Goal: Transaction & Acquisition: Purchase product/service

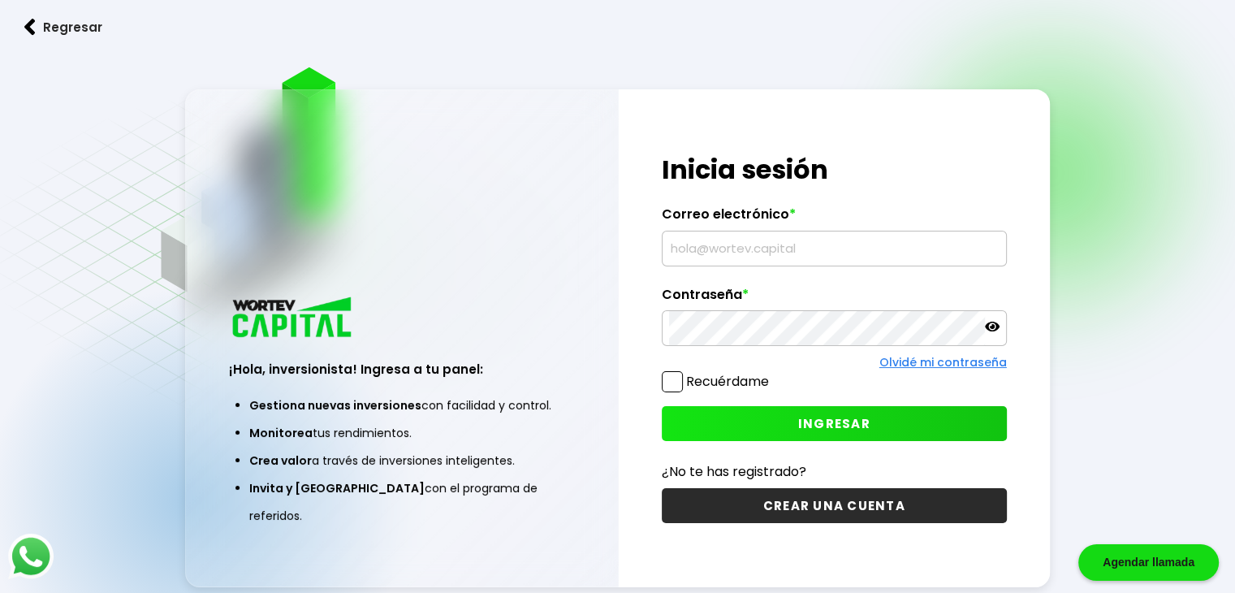
click at [767, 241] on input "text" at bounding box center [834, 248] width 331 height 34
type input "amaliajimenezhernandez50@gmail.com"
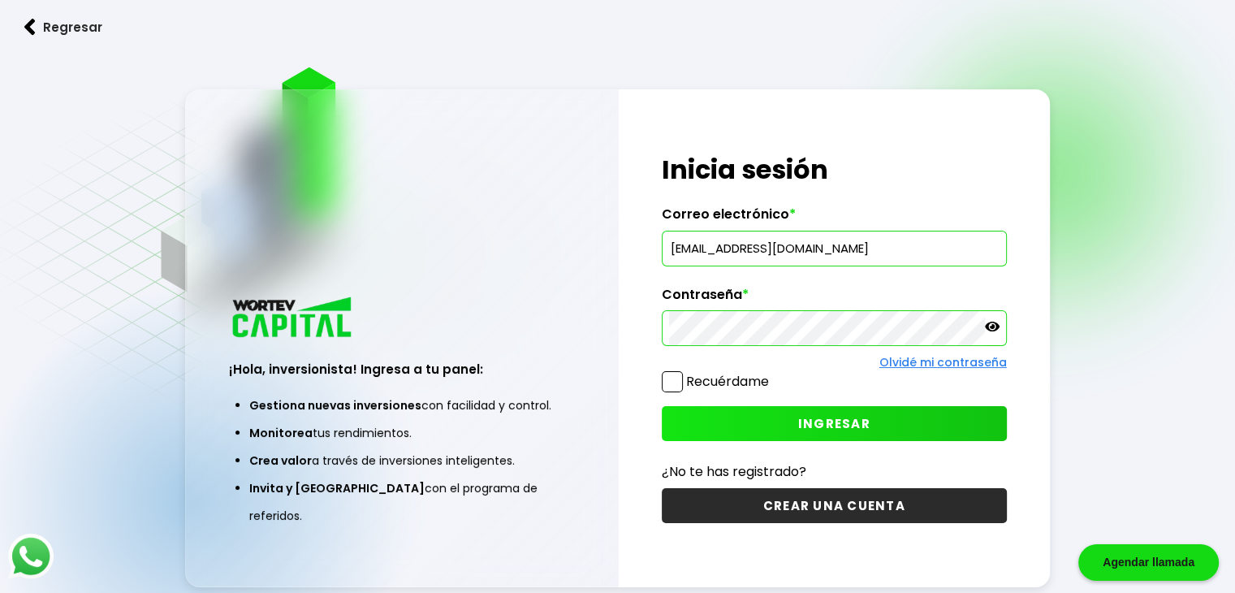
click at [784, 423] on button "INGRESAR" at bounding box center [834, 423] width 345 height 35
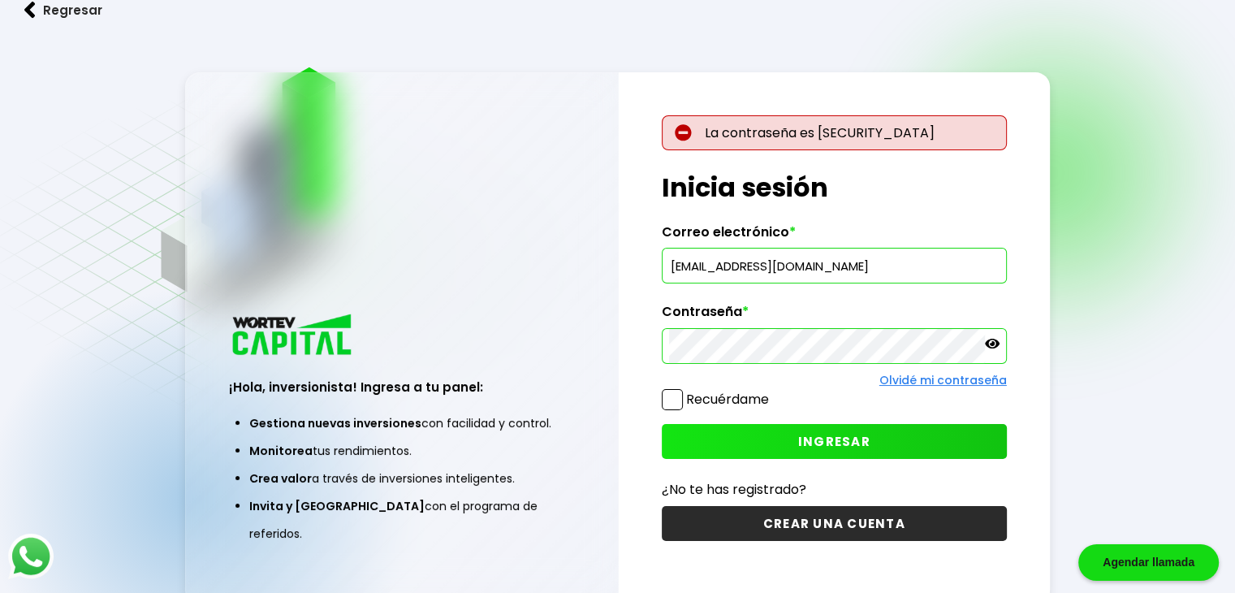
click at [994, 344] on icon at bounding box center [992, 344] width 15 height 10
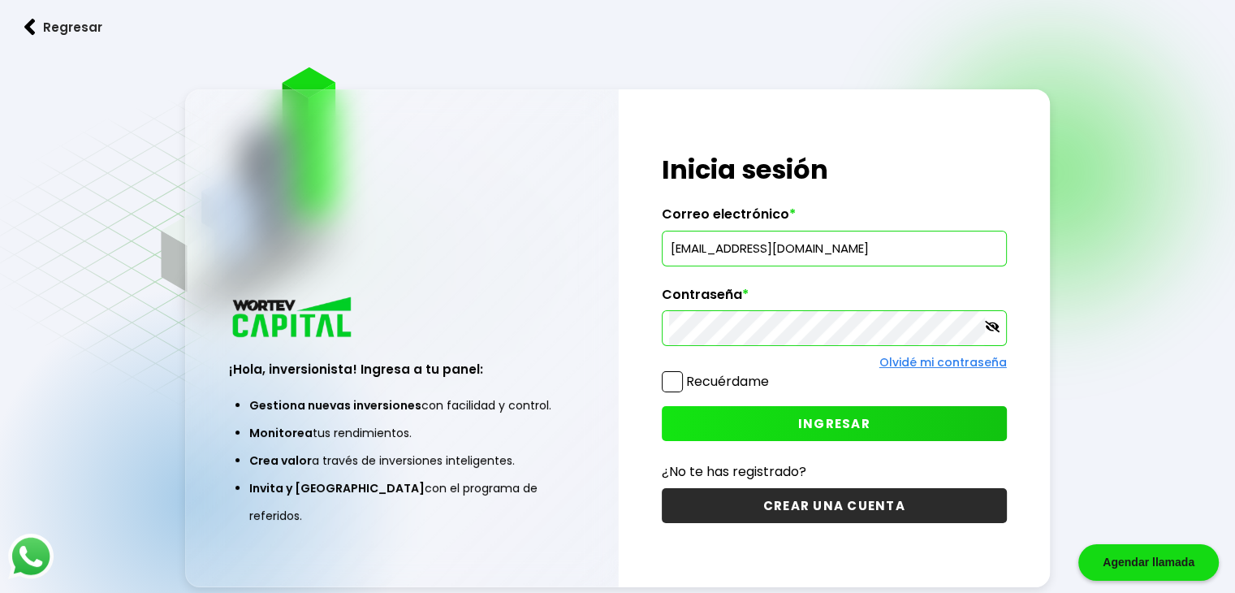
click at [855, 426] on span "INGRESAR" at bounding box center [834, 423] width 72 height 17
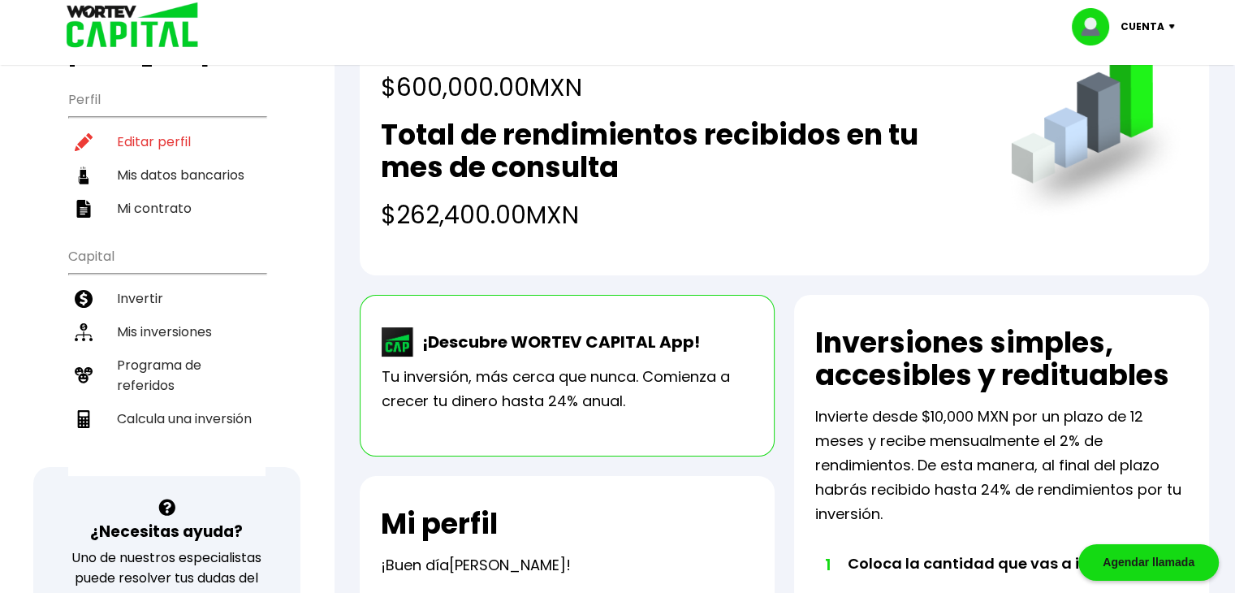
scroll to position [156, 0]
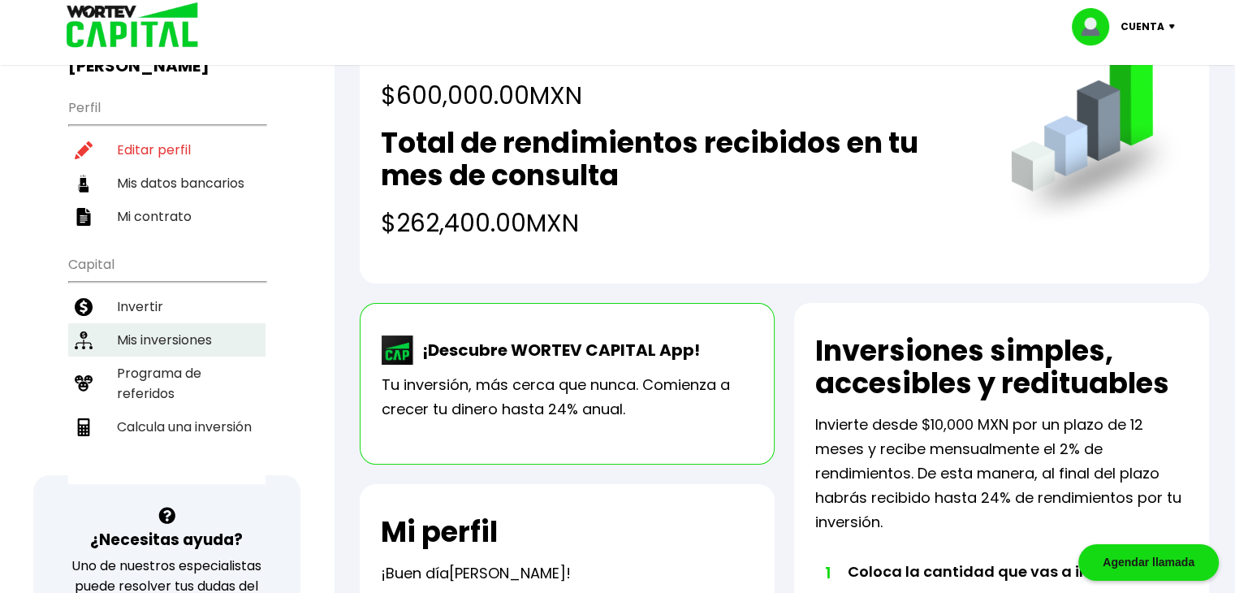
click at [166, 323] on li "Mis inversiones" at bounding box center [166, 339] width 197 height 33
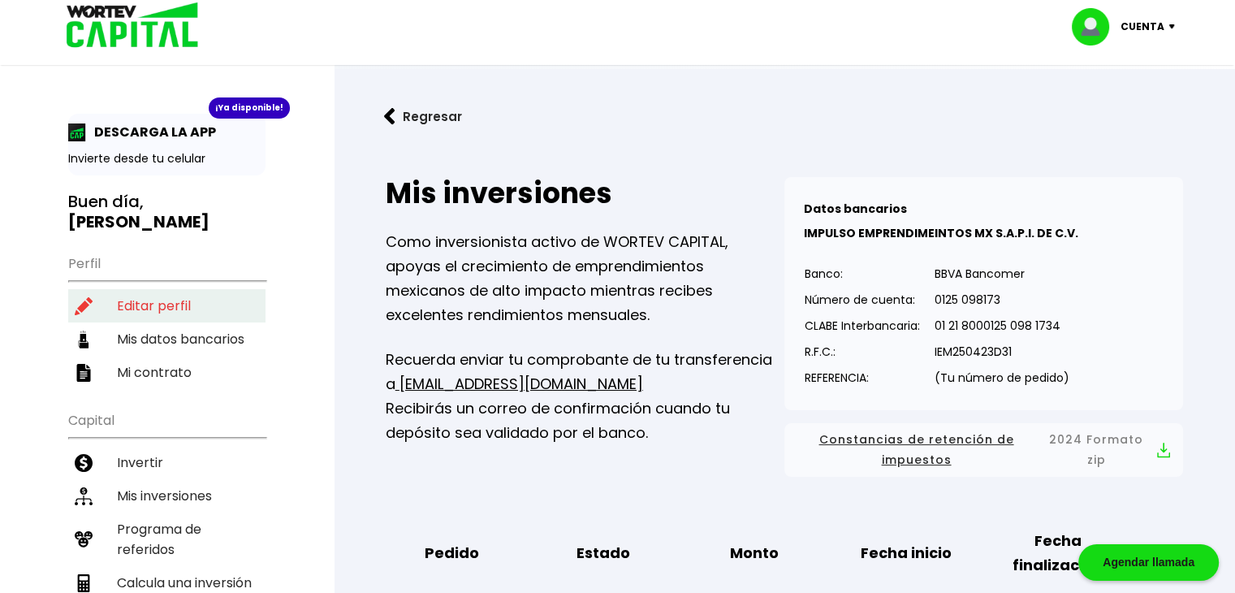
click at [122, 289] on li "Editar perfil" at bounding box center [166, 305] width 197 height 33
select select "Mujer"
select select "Secundaria"
select select "QR"
select select "Banco Azteca"
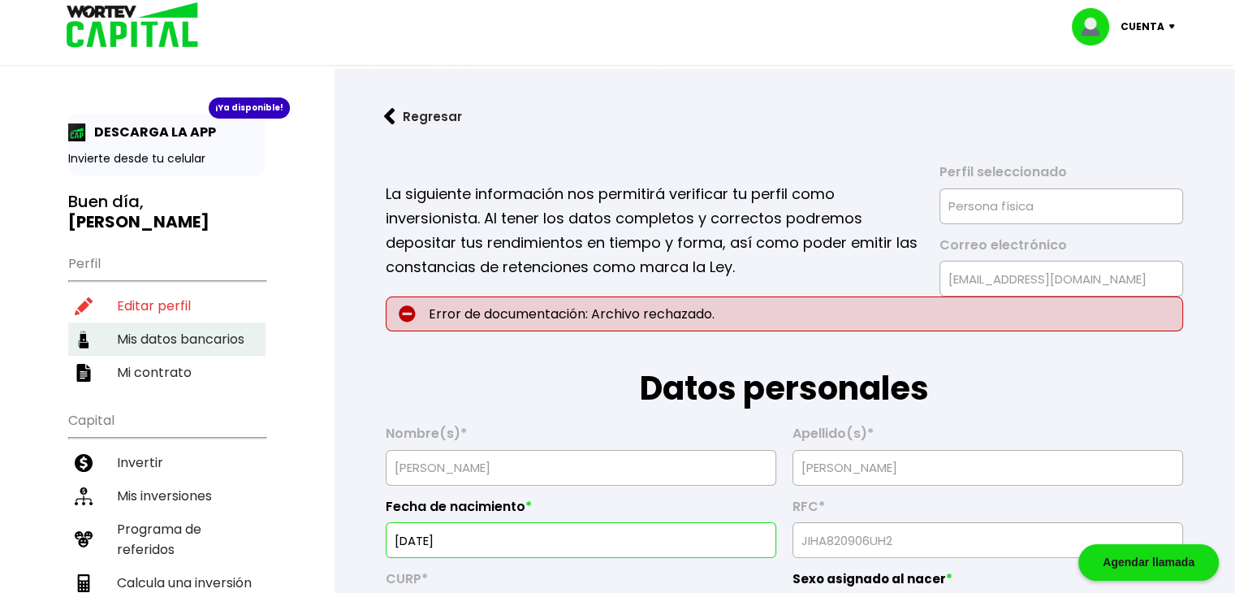
click at [152, 322] on li "Mis datos bancarios" at bounding box center [166, 338] width 197 height 33
select select "Banco Azteca"
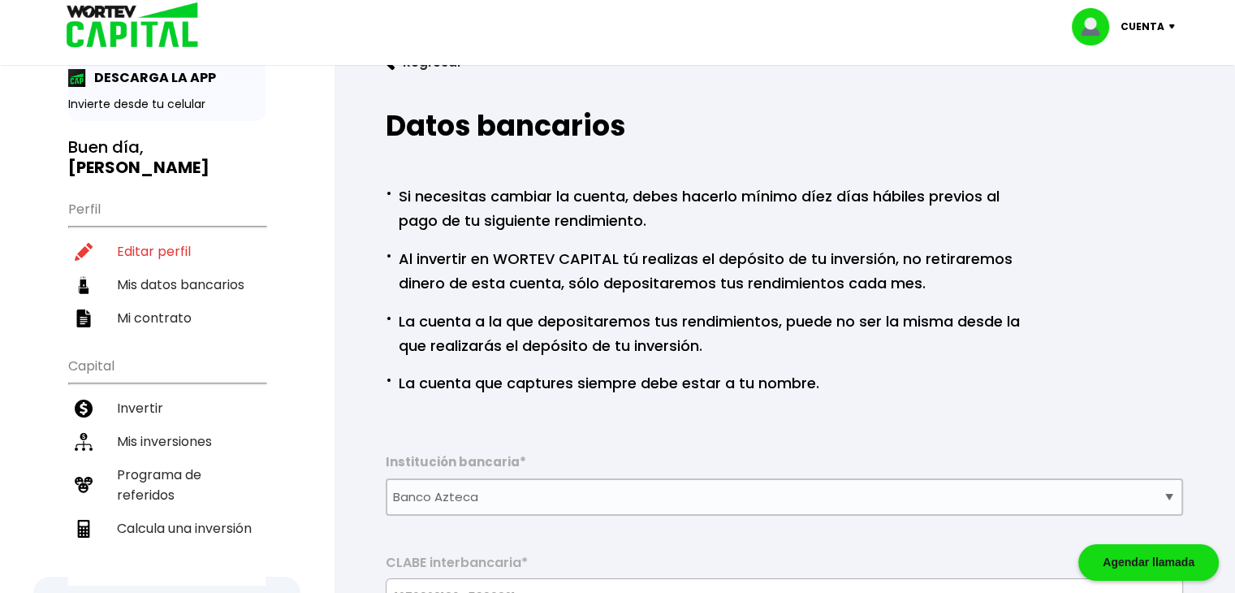
scroll to position [49, 0]
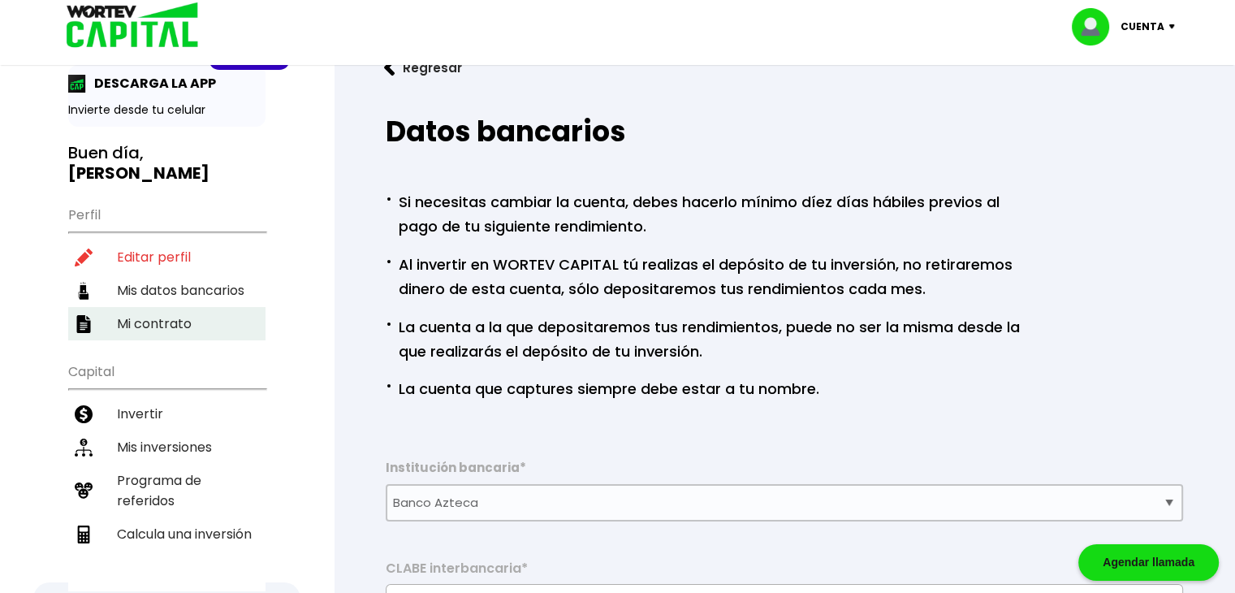
click at [166, 307] on li "Mi contrato" at bounding box center [166, 323] width 197 height 33
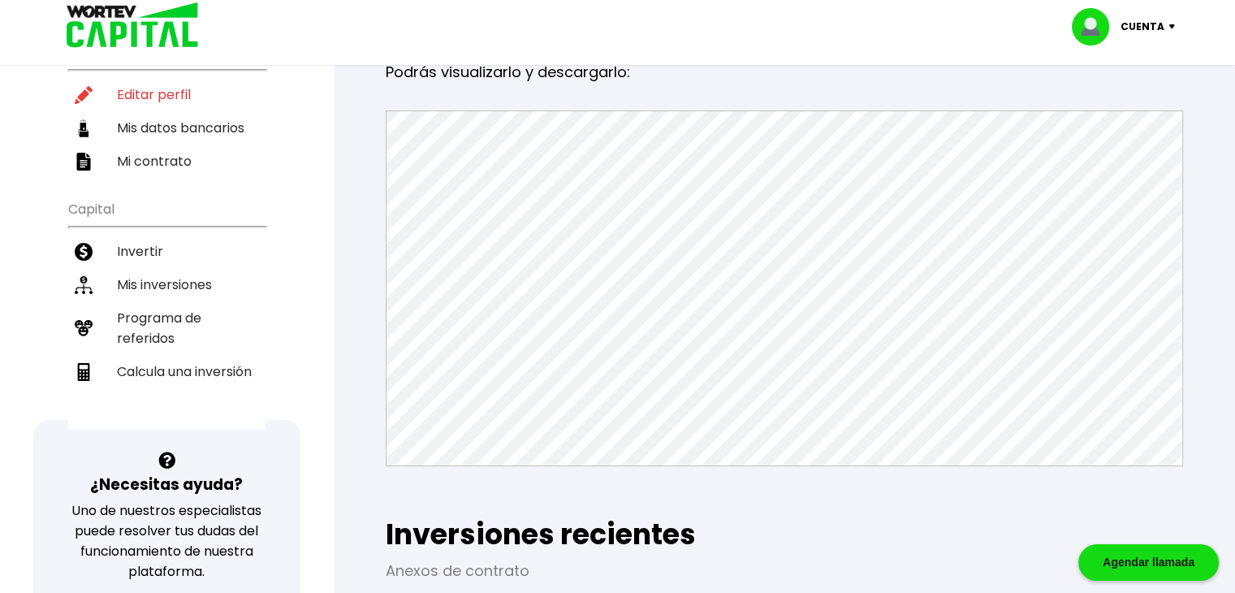
scroll to position [39, 0]
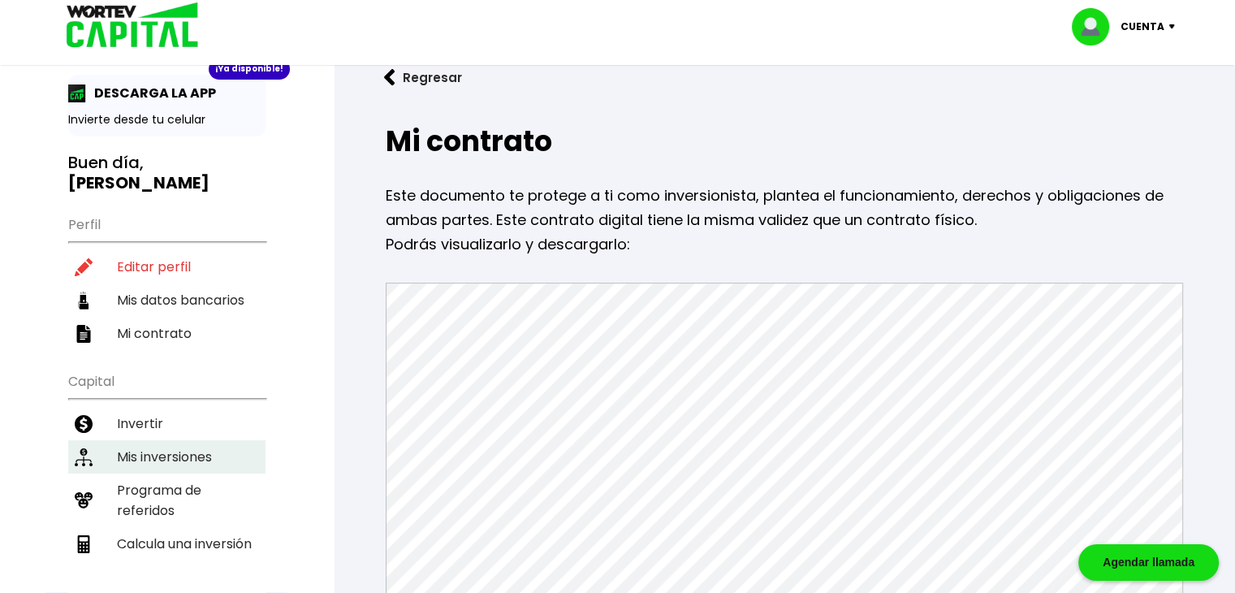
click at [164, 440] on li "Mis inversiones" at bounding box center [166, 456] width 197 height 33
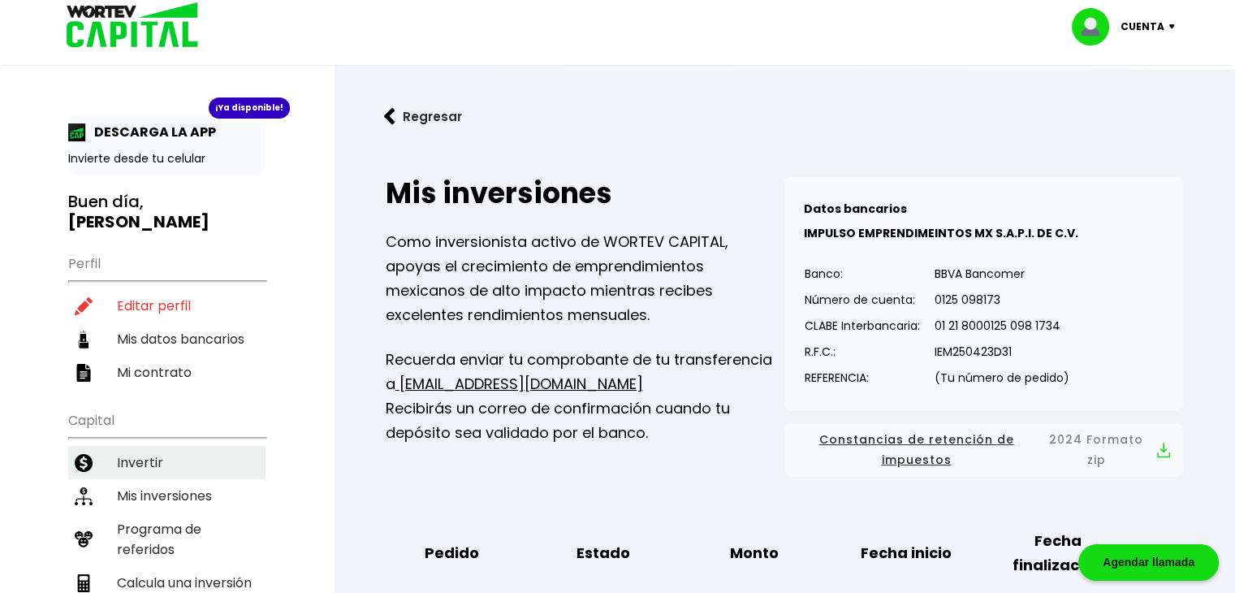
click at [124, 446] on li "Invertir" at bounding box center [166, 462] width 197 height 33
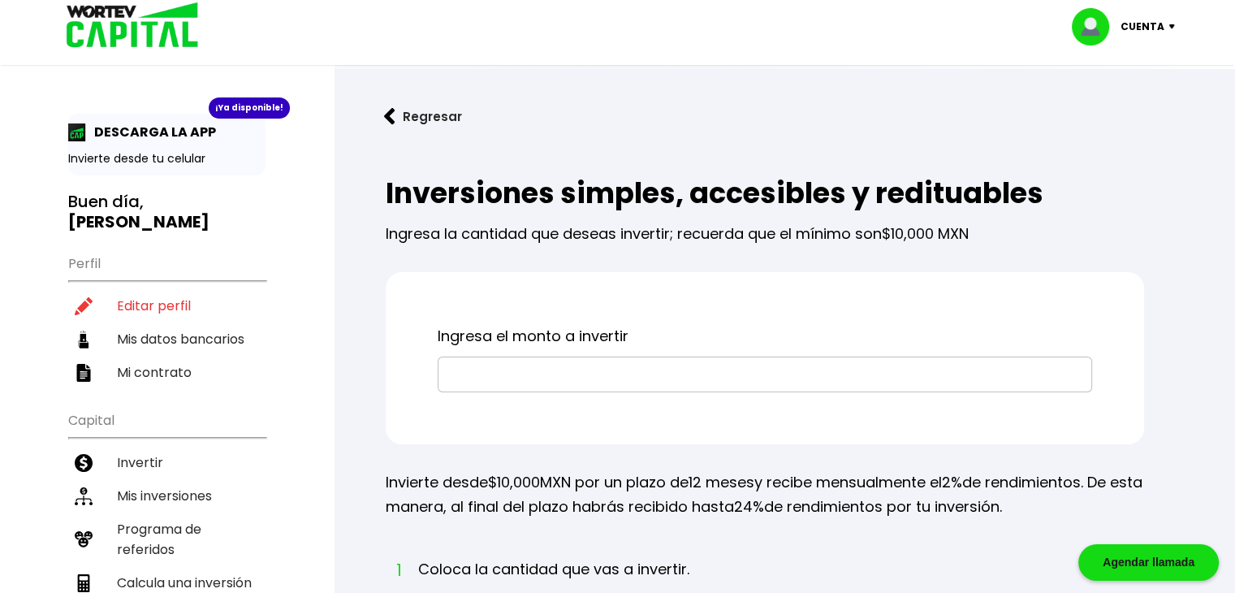
click at [598, 373] on input "text" at bounding box center [765, 374] width 640 height 34
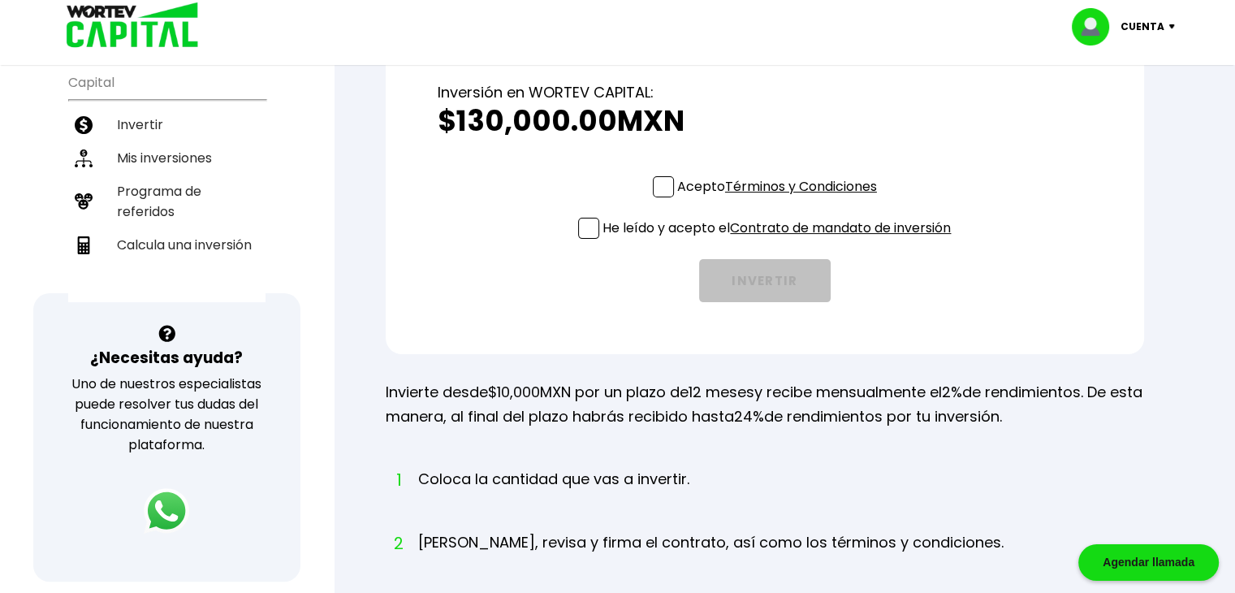
scroll to position [325, 0]
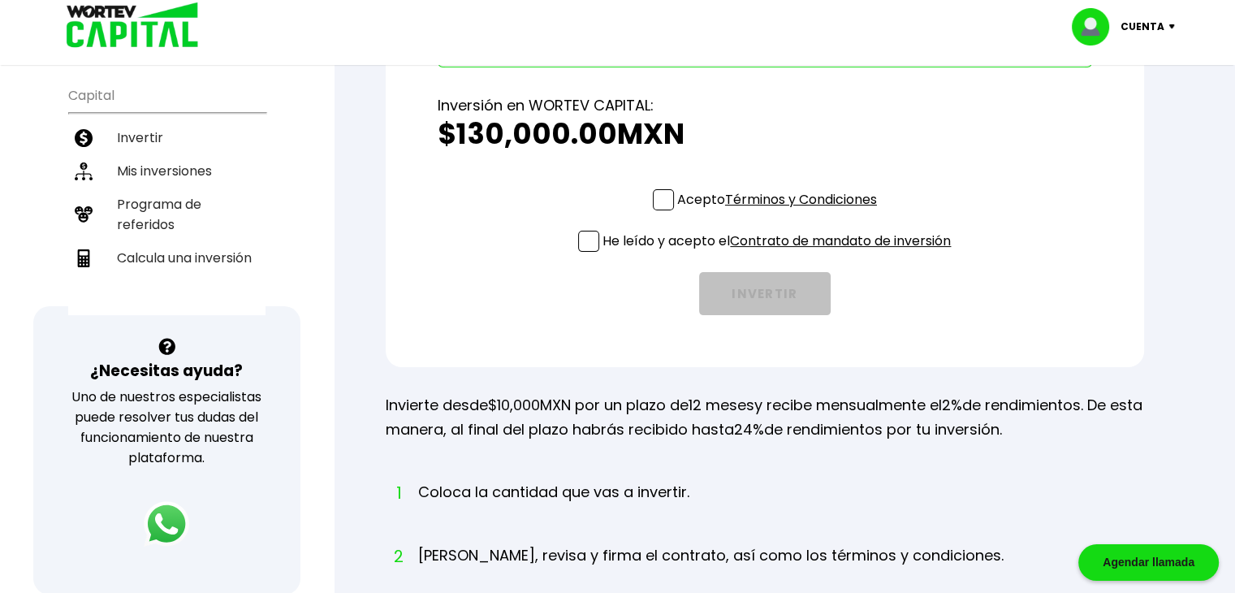
type input "$130,000"
click at [668, 197] on span at bounding box center [663, 199] width 21 height 21
click at [780, 212] on input "Acepto Términos y Condiciones" at bounding box center [780, 212] width 0 height 0
click at [603, 244] on p "He leído y acepto el Contrato de mandato de inversión" at bounding box center [777, 241] width 348 height 20
click at [780, 253] on input "He leído y acepto el Contrato de mandato de inversión" at bounding box center [780, 253] width 0 height 0
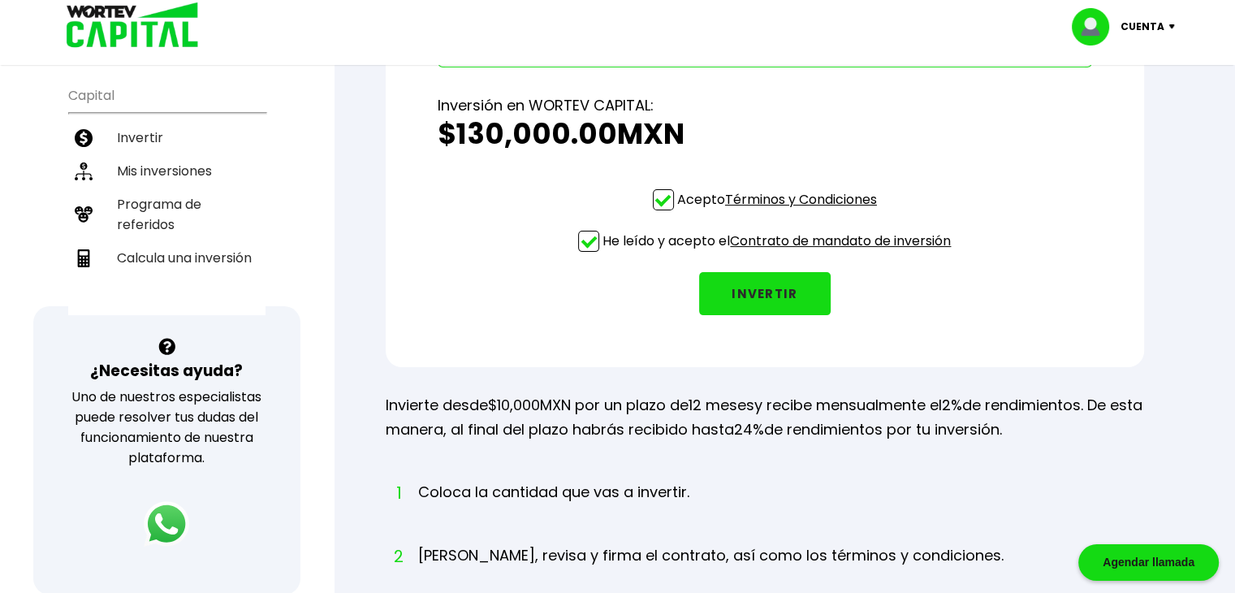
click at [780, 295] on button "INVERTIR" at bounding box center [765, 293] width 132 height 43
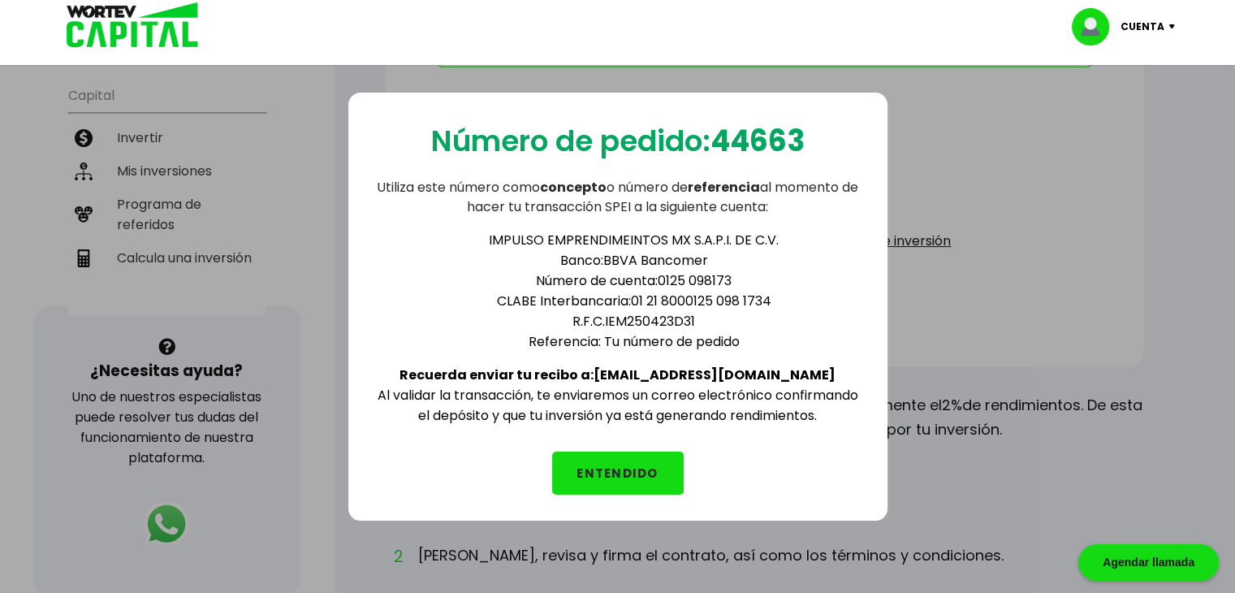
click at [626, 464] on button "ENTENDIDO" at bounding box center [618, 473] width 132 height 43
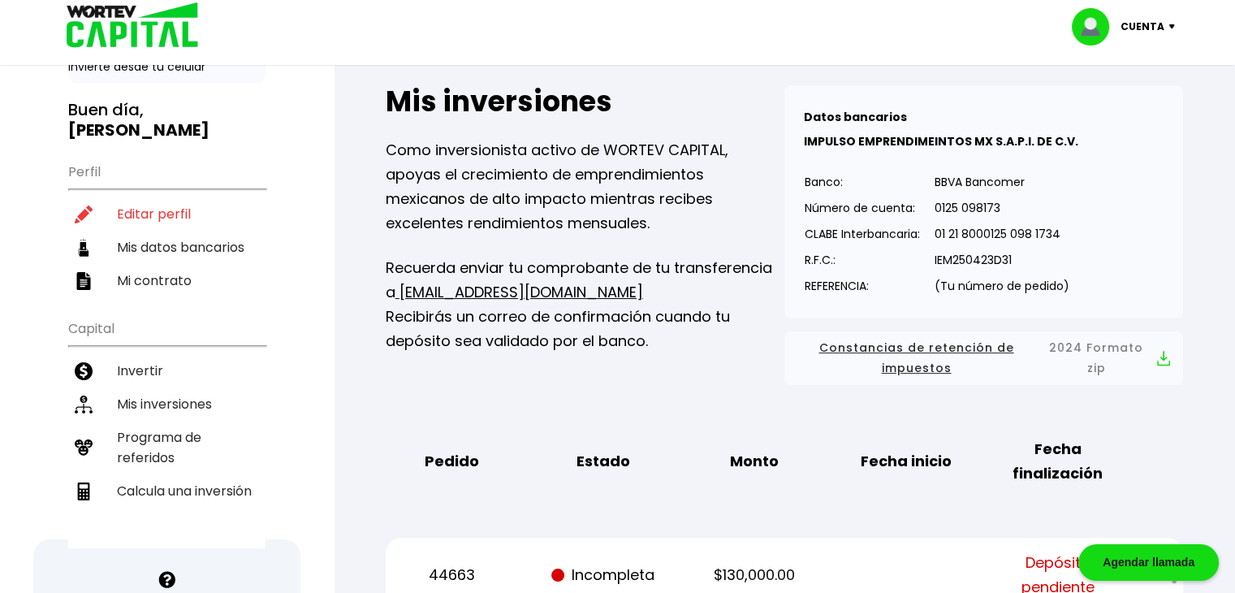
scroll to position [68, 0]
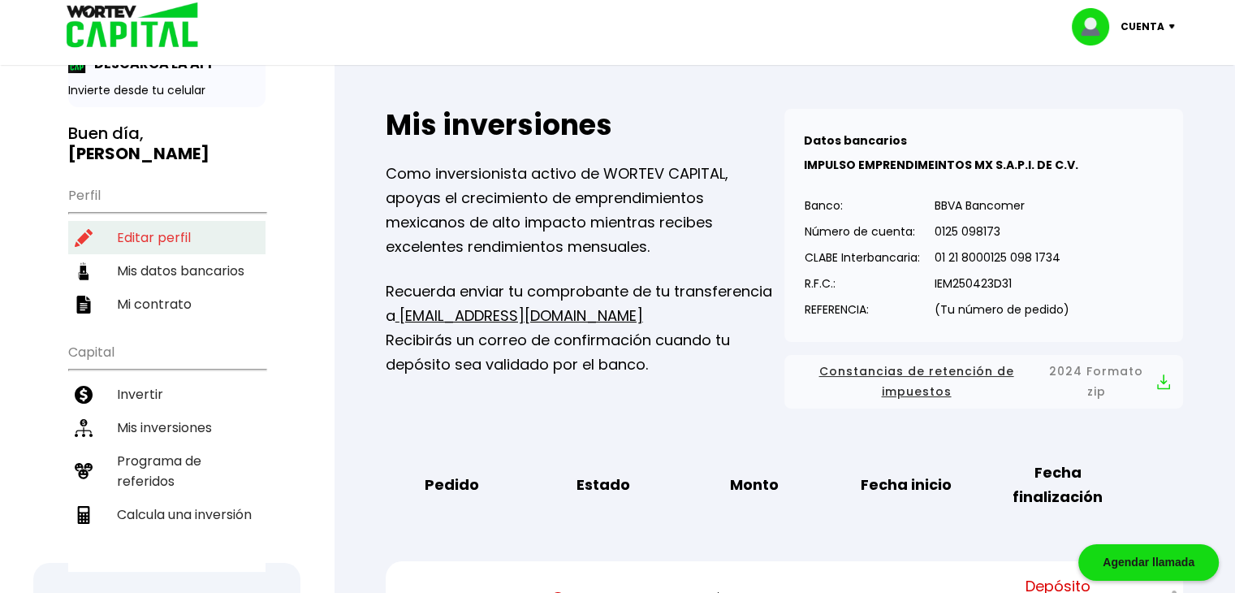
click at [148, 221] on li "Editar perfil" at bounding box center [166, 237] width 197 height 33
select select "Mujer"
select select "Secundaria"
select select "QR"
select select "Banco Azteca"
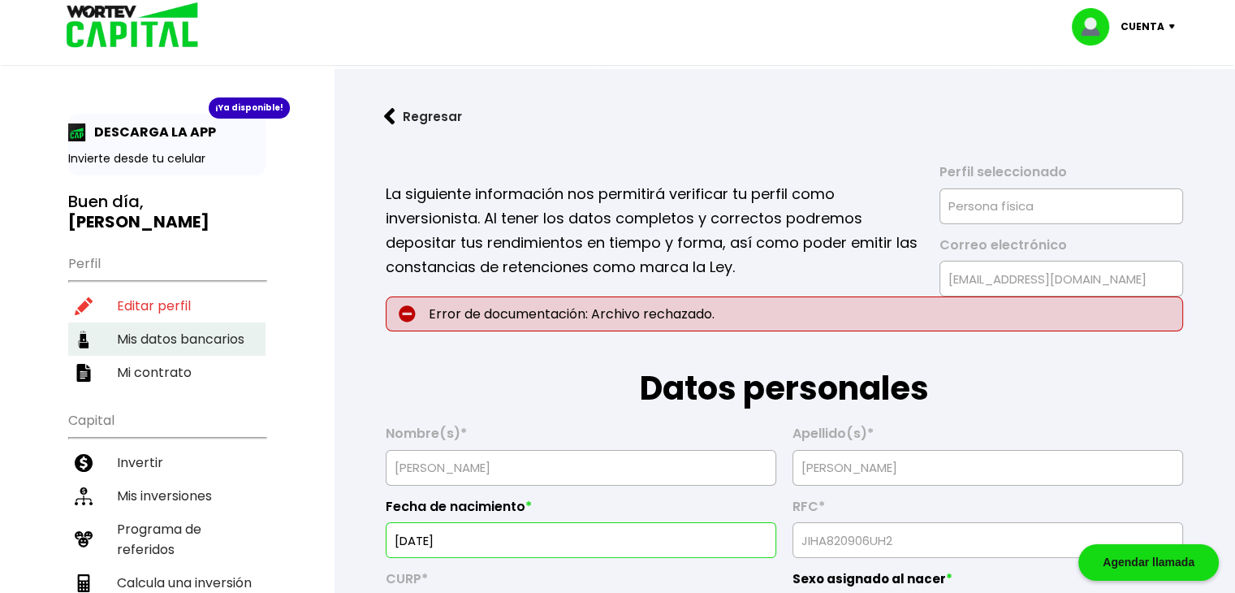
click at [208, 322] on li "Mis datos bancarios" at bounding box center [166, 338] width 197 height 33
select select "Banco Azteca"
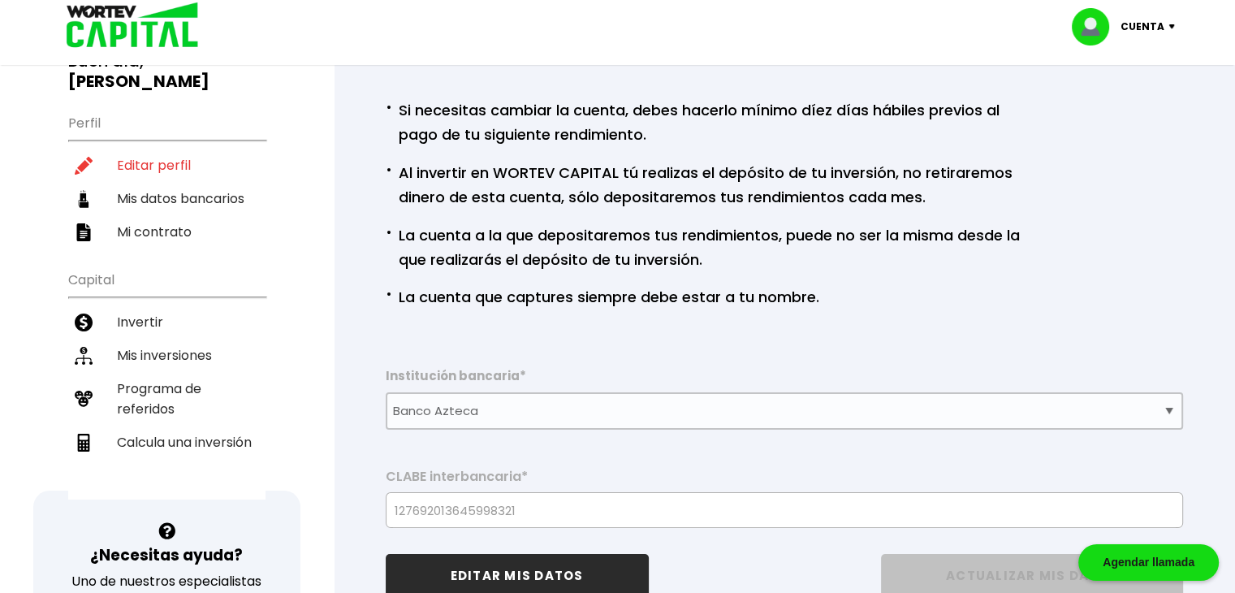
scroll to position [154, 0]
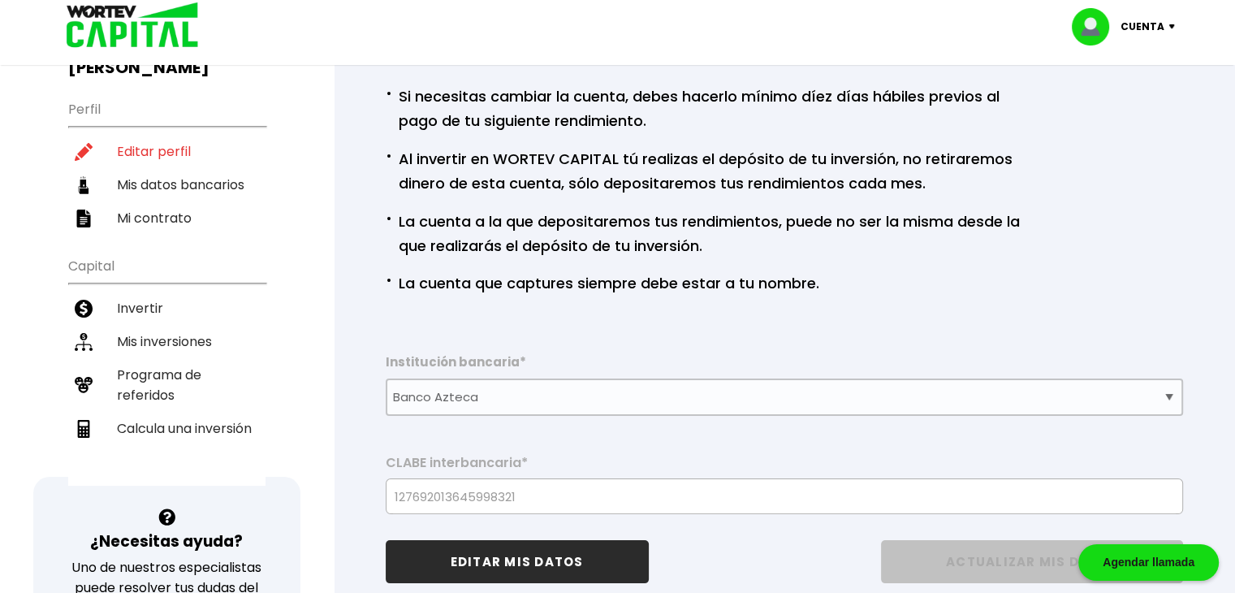
click at [1173, 25] on img at bounding box center [1175, 26] width 22 height 5
click at [1134, 105] on li "Cerrar sesión" at bounding box center [1126, 108] width 130 height 33
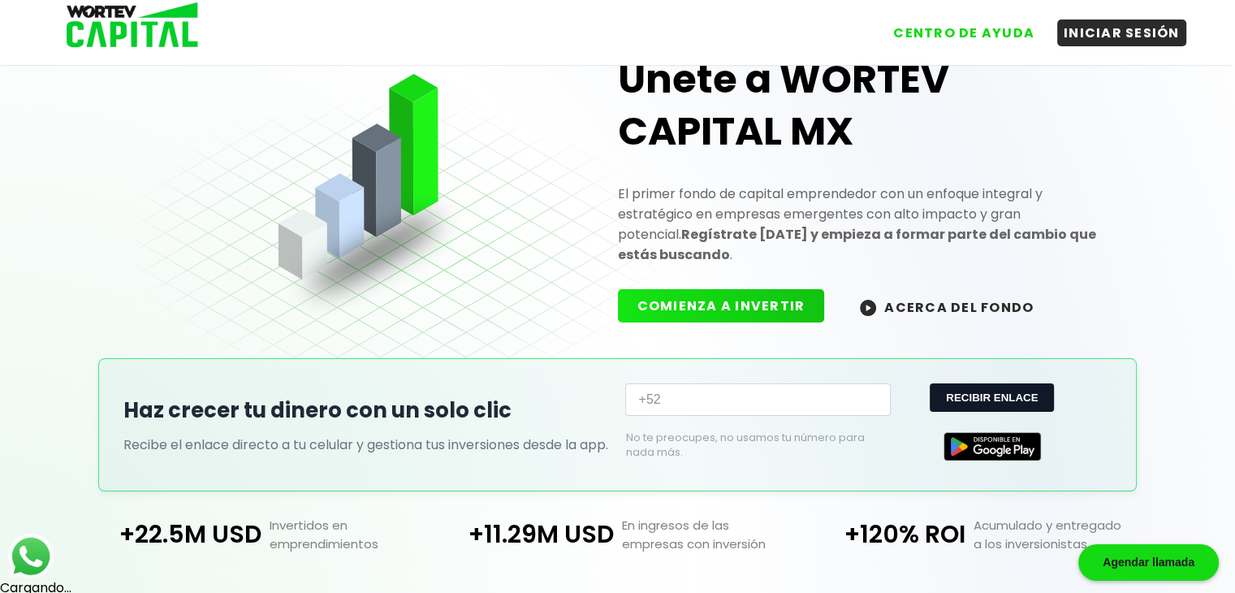
scroll to position [154, 0]
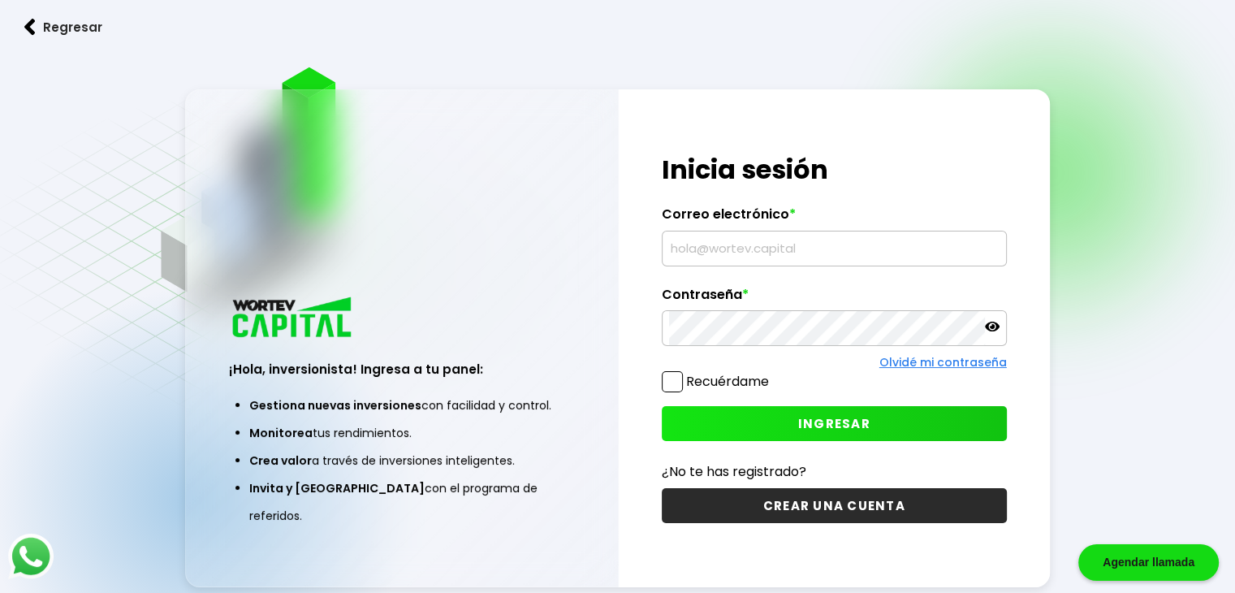
click at [784, 245] on input "text" at bounding box center [834, 248] width 331 height 34
type input "E"
type input "eclesiastico_08@hotmail.com"
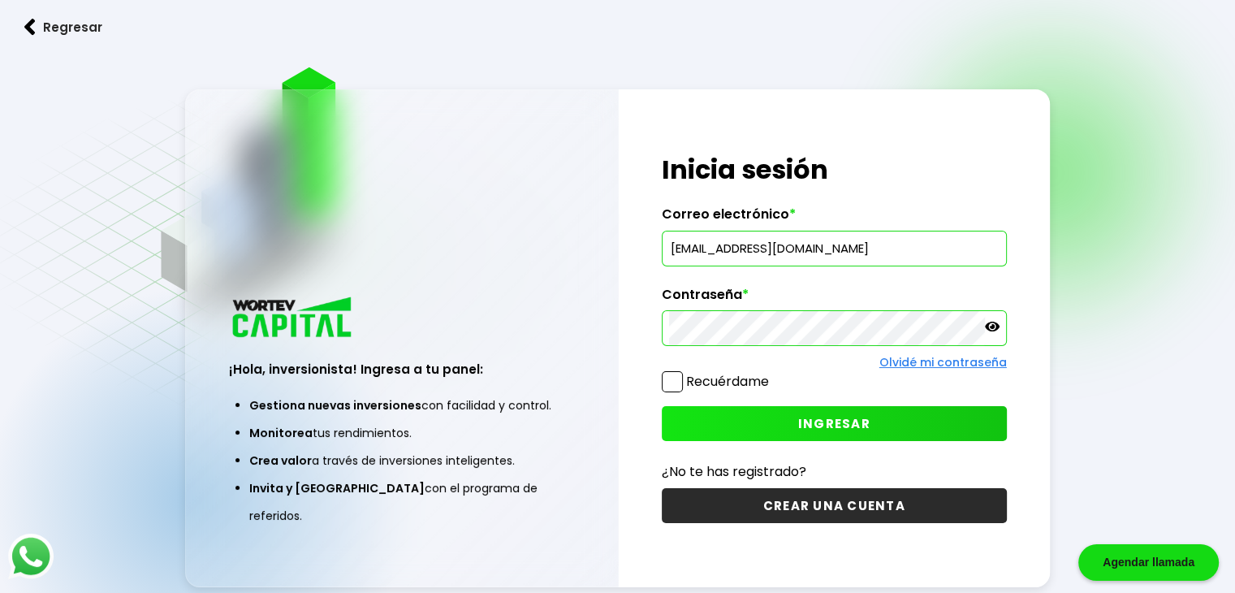
click at [996, 329] on icon at bounding box center [992, 327] width 15 height 10
click at [838, 423] on span "INGRESAR" at bounding box center [834, 423] width 72 height 17
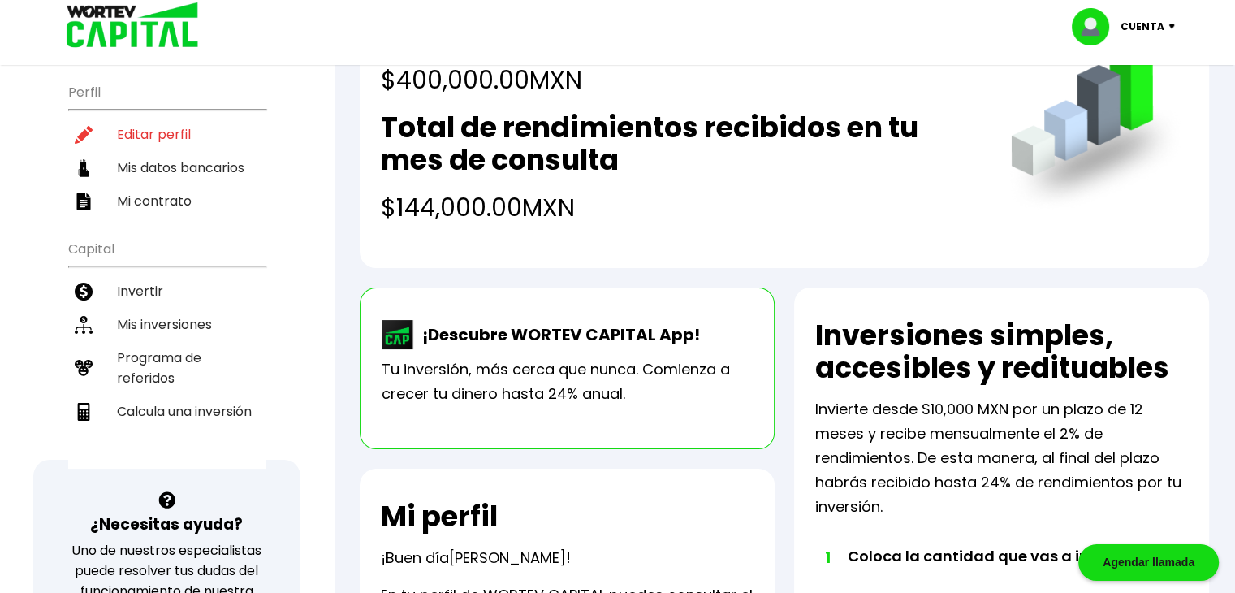
scroll to position [179, 0]
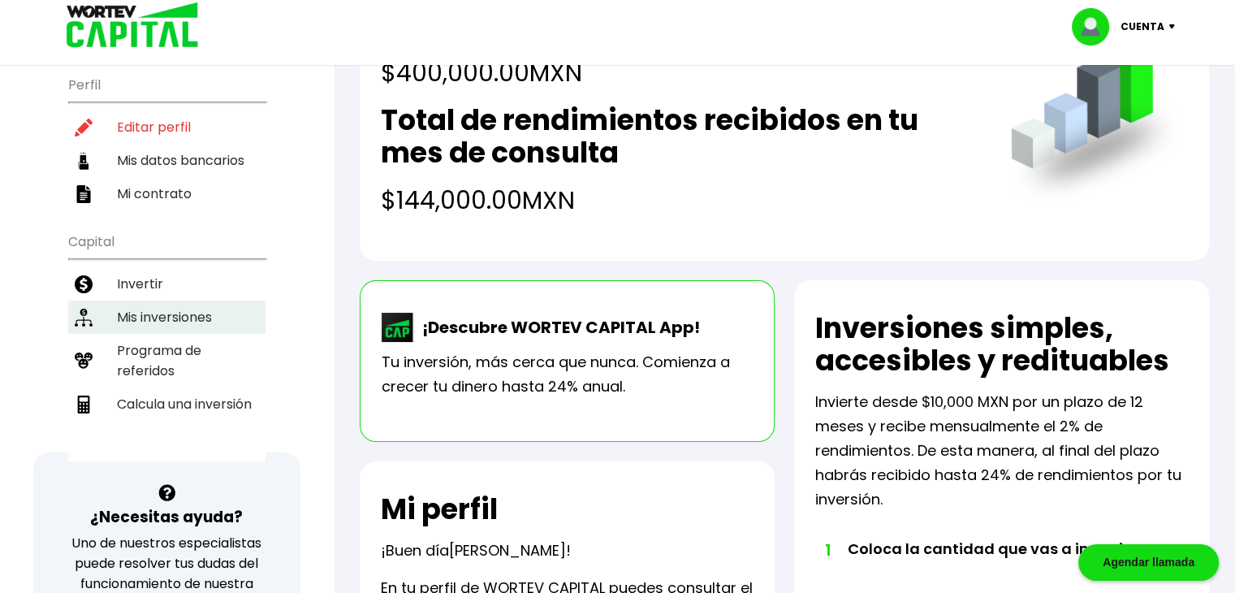
click at [172, 300] on li "Mis inversiones" at bounding box center [166, 316] width 197 height 33
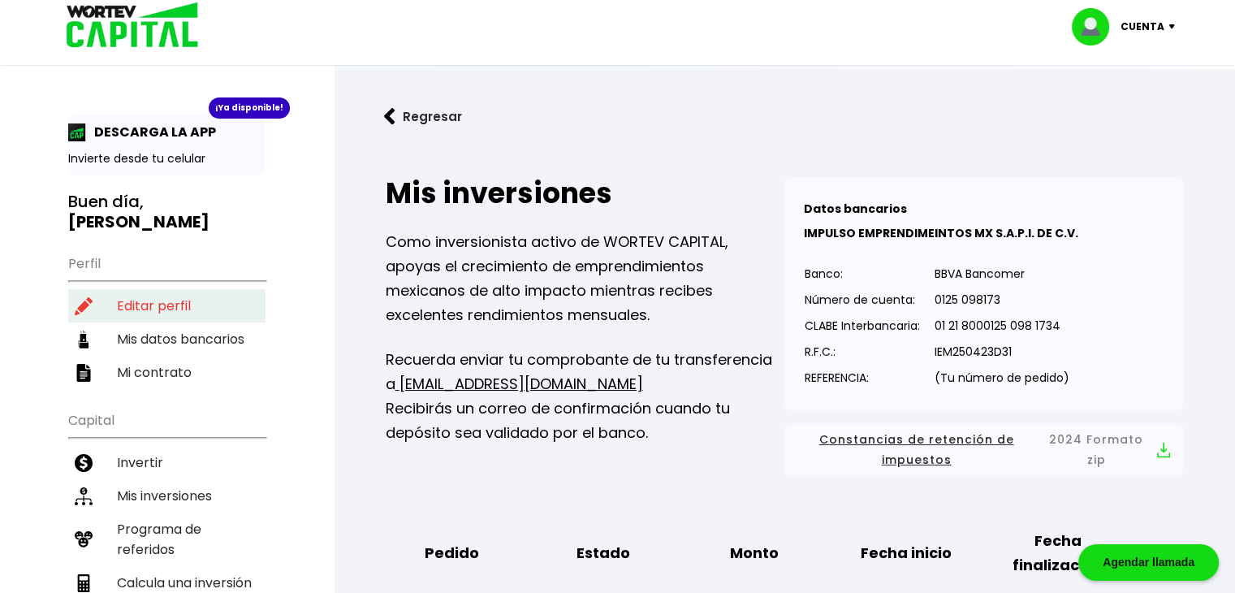
click at [149, 289] on li "Editar perfil" at bounding box center [166, 305] width 197 height 33
select select "Hombre"
select select "Bachillerato"
select select "QR"
select select "Banco Azteca"
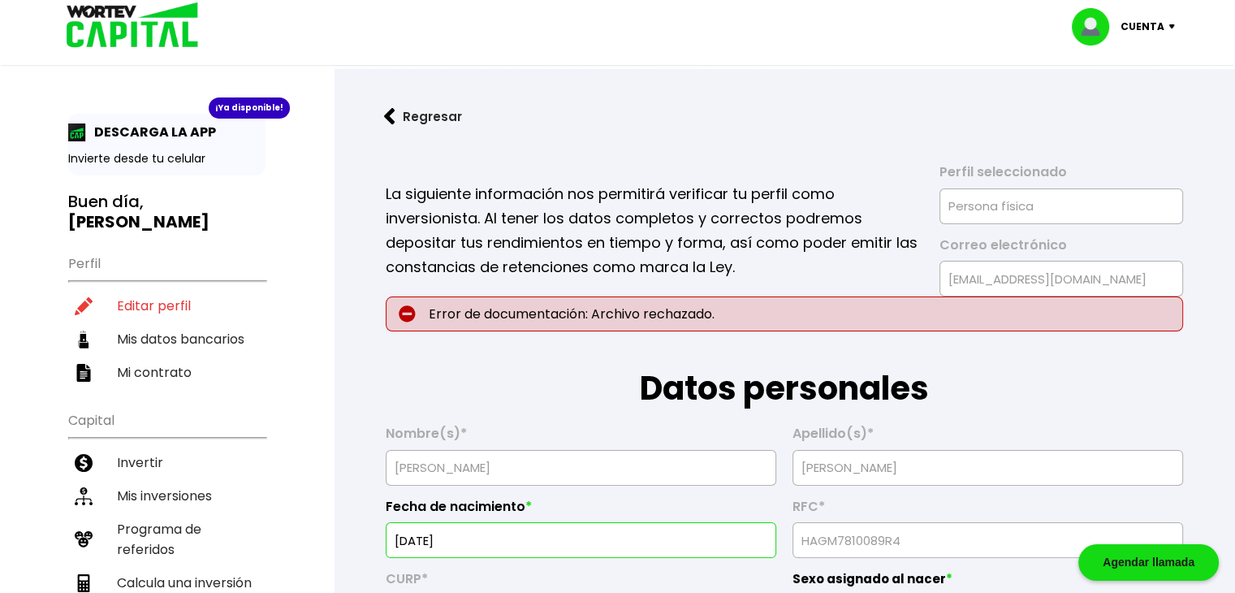
click at [1170, 25] on img at bounding box center [1175, 26] width 22 height 5
click at [1129, 105] on li "Cerrar sesión" at bounding box center [1126, 108] width 130 height 33
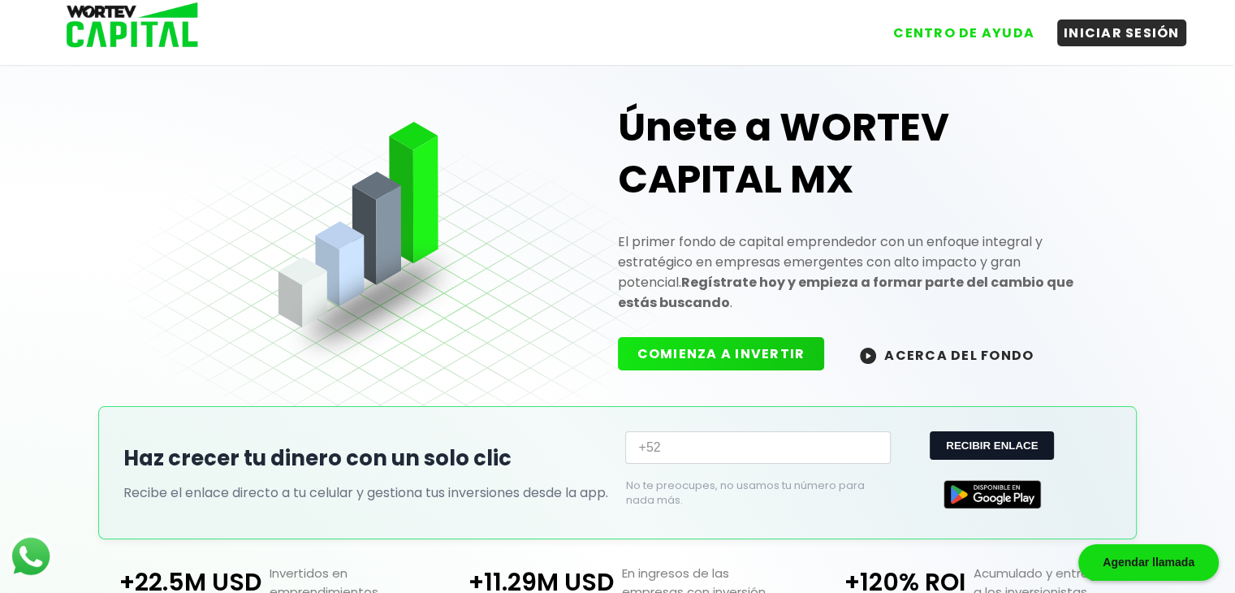
click at [1106, 46] on div "CENTRO DE AYUDA INICIAR SESIÓN" at bounding box center [618, 26] width 1137 height 53
click at [1104, 23] on button "INICIAR SESIÓN" at bounding box center [1121, 29] width 129 height 27
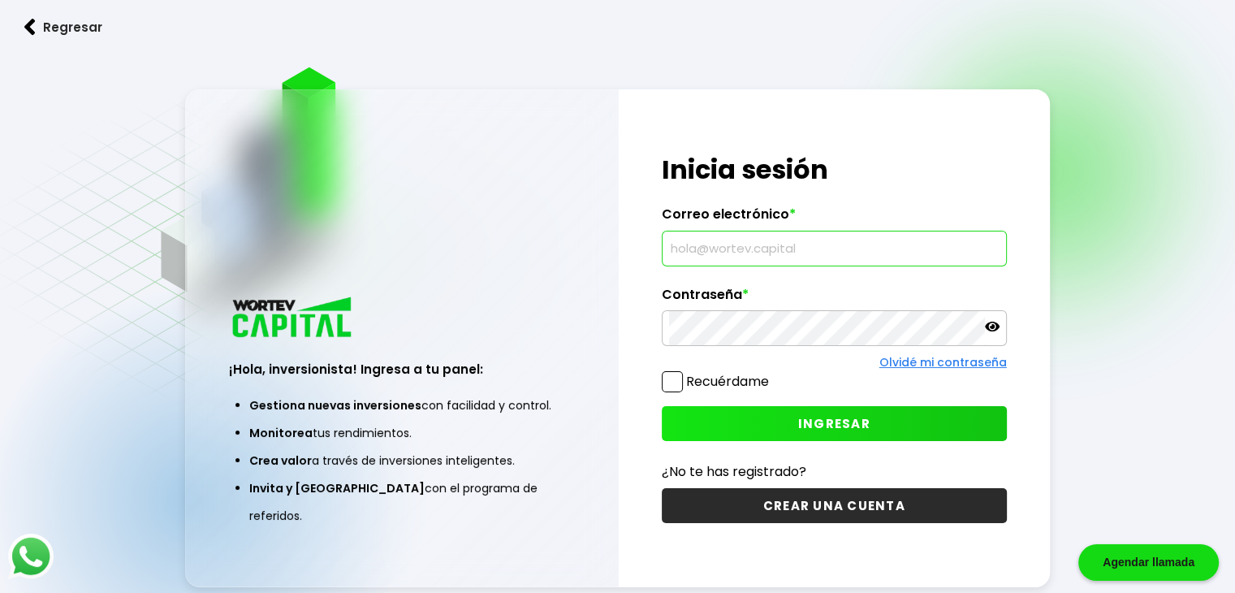
click at [774, 247] on input "text" at bounding box center [834, 248] width 331 height 34
type input "amaliajimenezhernandez50@gmail.com"
click at [785, 422] on button "INGRESAR" at bounding box center [834, 423] width 345 height 35
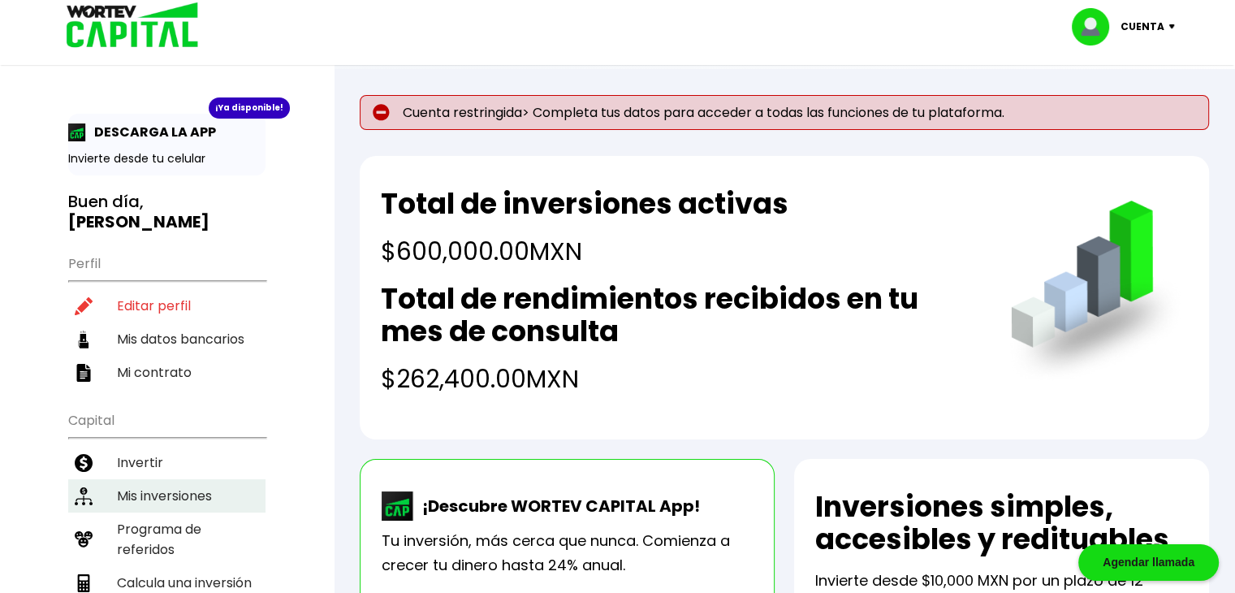
click at [154, 479] on li "Mis inversiones" at bounding box center [166, 495] width 197 height 33
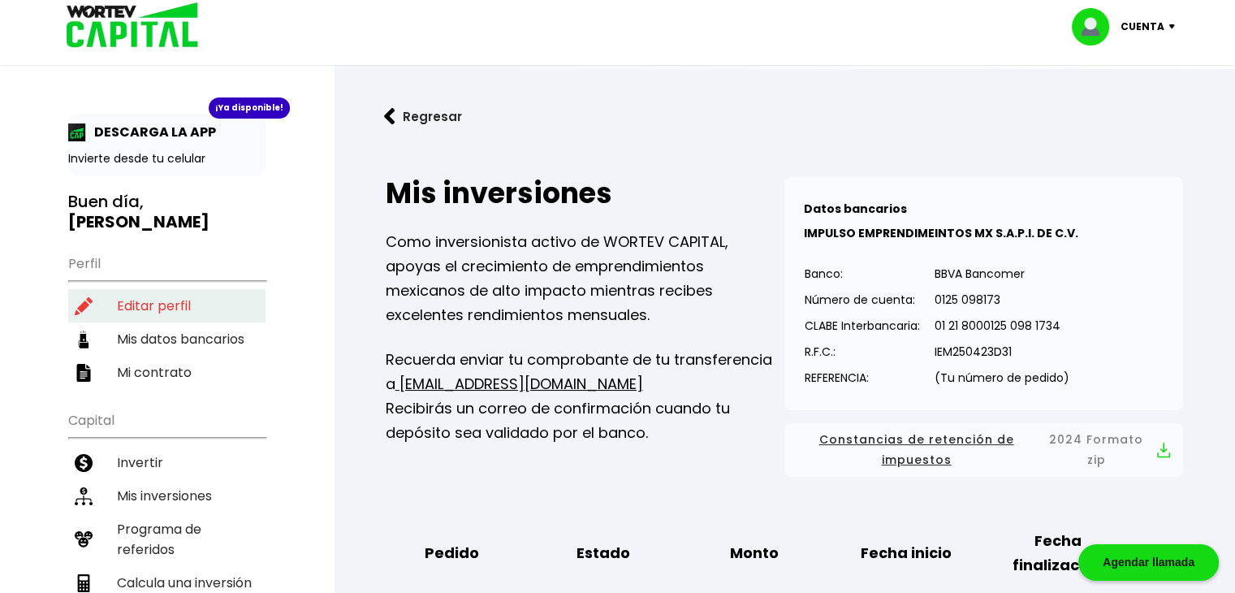
click at [152, 289] on li "Editar perfil" at bounding box center [166, 305] width 197 height 33
select select "Mujer"
select select "Secundaria"
select select "QR"
select select "Banco Azteca"
